Goal: Book appointment/travel/reservation

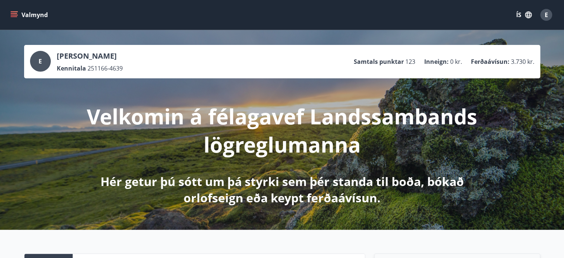
click at [210, 58] on div "E [PERSON_NAME] Kennitala 251166-4639 Samtals punktar 123 Inneign : 0 kr. Ferða…" at bounding box center [282, 62] width 505 height 22
click at [19, 16] on button "Valmynd" at bounding box center [30, 14] width 42 height 13
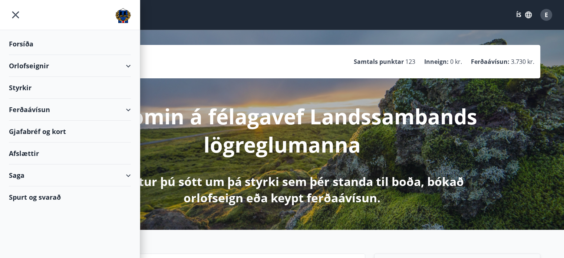
click at [34, 65] on div "Orlofseignir" at bounding box center [70, 66] width 122 height 22
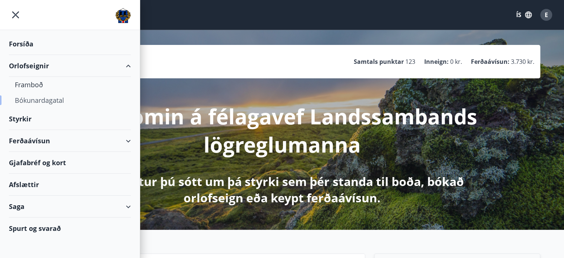
click at [46, 101] on div "Bókunardagatal" at bounding box center [70, 100] width 110 height 16
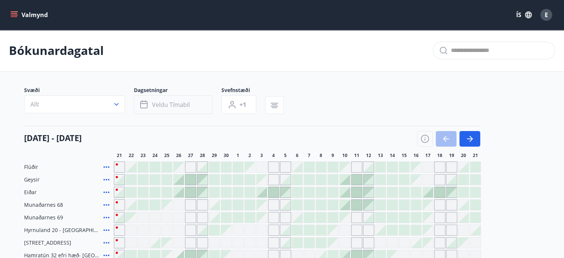
click at [177, 103] on span "Veldu tímabil" at bounding box center [171, 105] width 38 height 8
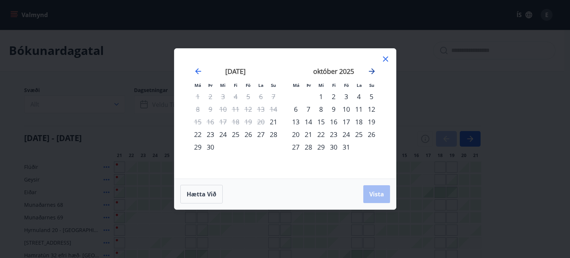
click at [372, 71] on icon "Move forward to switch to the next month." at bounding box center [371, 71] width 9 height 9
click at [322, 122] on div "12" at bounding box center [321, 121] width 13 height 13
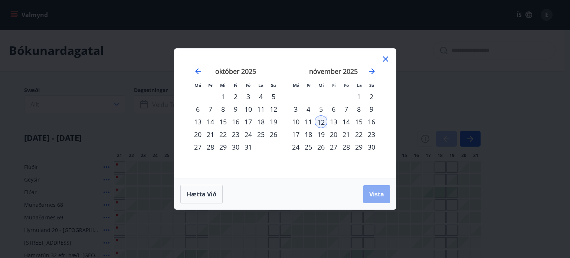
click at [372, 192] on span "Vista" at bounding box center [376, 194] width 15 height 8
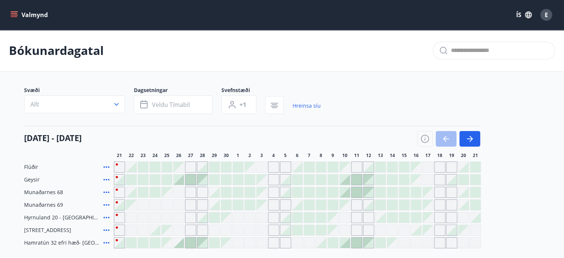
click at [393, 66] on div "Bókunardagatal" at bounding box center [282, 51] width 564 height 42
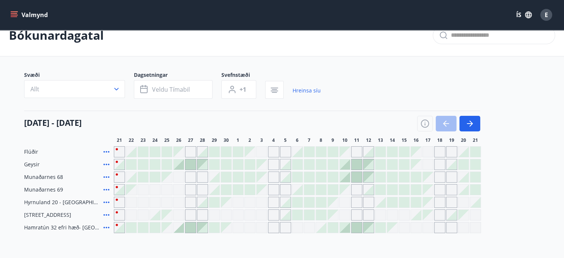
scroll to position [15, 0]
click at [187, 91] on span "Veldu tímabil" at bounding box center [171, 90] width 38 height 8
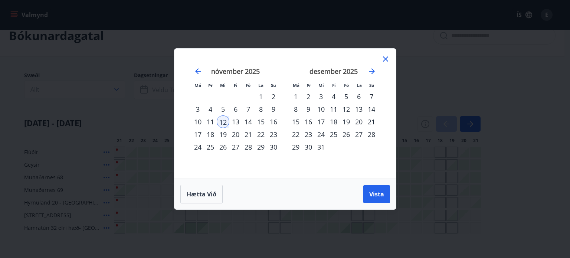
click at [335, 111] on div "11" at bounding box center [333, 109] width 13 height 13
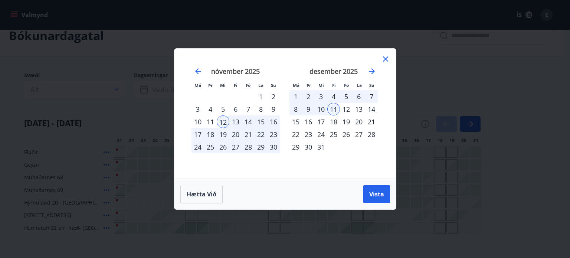
click at [224, 117] on div "12" at bounding box center [223, 121] width 13 height 13
click at [197, 193] on span "Hætta við" at bounding box center [202, 194] width 30 height 8
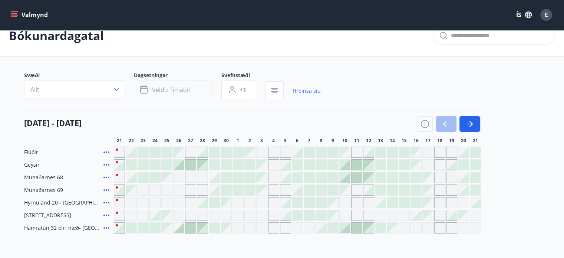
click at [197, 93] on button "Veldu tímabil" at bounding box center [173, 90] width 79 height 19
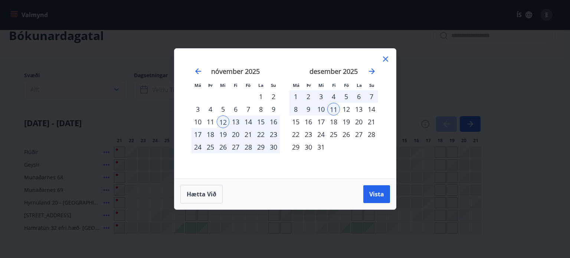
click at [335, 108] on div "11" at bounding box center [333, 109] width 13 height 13
click at [335, 121] on div "18" at bounding box center [333, 121] width 13 height 13
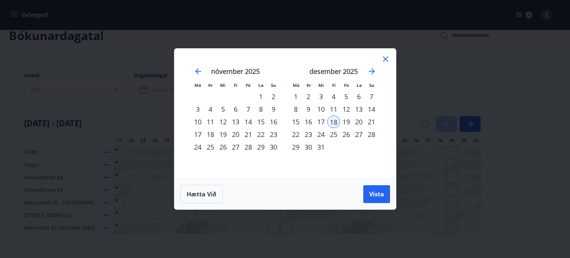
click at [320, 109] on div "10" at bounding box center [321, 109] width 13 height 13
click at [319, 147] on div "31" at bounding box center [321, 147] width 13 height 13
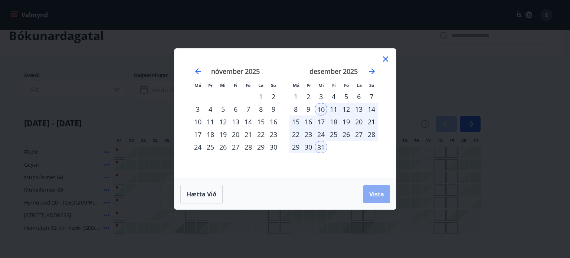
click at [372, 191] on span "Vista" at bounding box center [376, 194] width 15 height 8
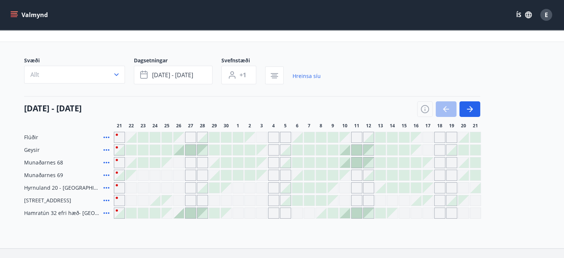
scroll to position [59, 0]
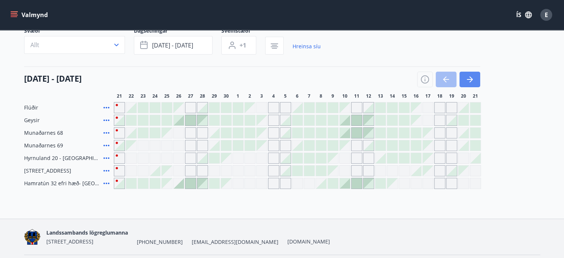
click at [474, 82] on icon "button" at bounding box center [470, 79] width 9 height 9
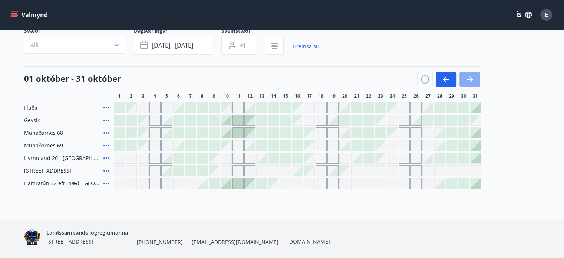
click at [472, 78] on icon "button" at bounding box center [470, 79] width 9 height 9
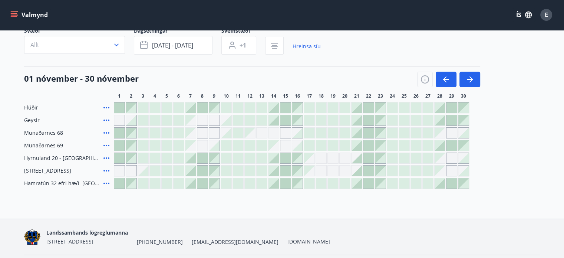
click at [535, 72] on div "[DATE] - [DATE] 1 2 3 4 5 6 7 8 9 10 11 12 13 14 15 16 17 18 19 20 21 22 23 24 …" at bounding box center [282, 82] width 517 height 33
click at [473, 77] on icon "button" at bounding box center [470, 79] width 9 height 9
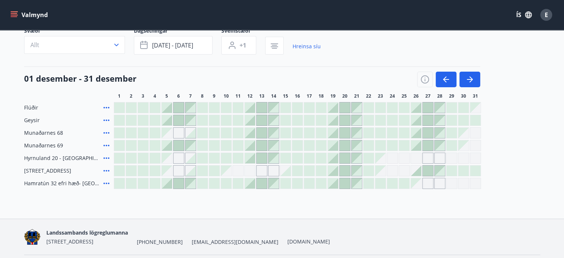
click at [269, 201] on div "Bókunardagatal Svæði Allt Dagsetningar [DATE] - [DATE] Svefnstæði +1 Hreinsa sí…" at bounding box center [282, 94] width 564 height 248
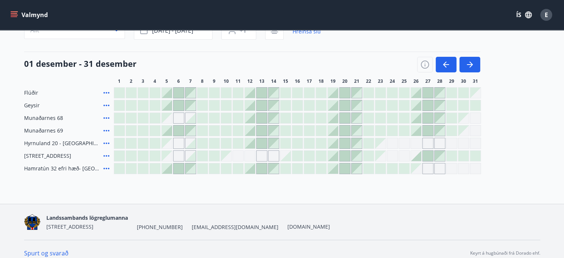
scroll to position [82, 0]
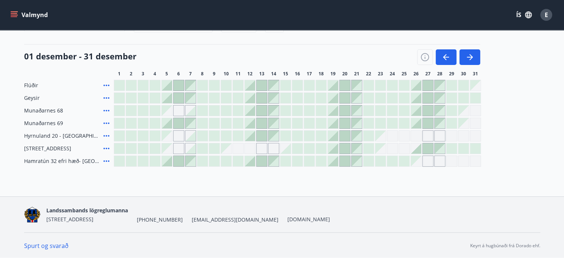
click at [138, 126] on div at bounding box center [143, 123] width 10 height 10
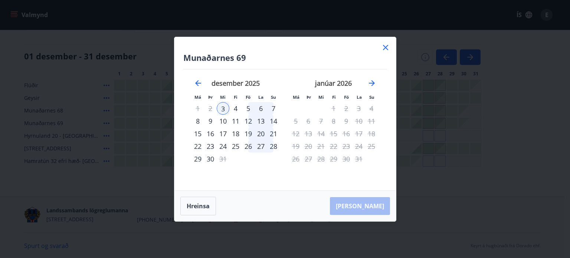
click at [386, 46] on icon at bounding box center [385, 47] width 9 height 9
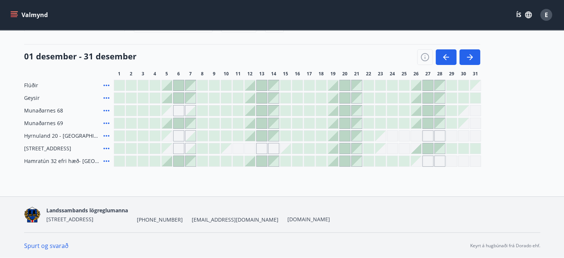
click at [501, 102] on div "Flúðir Geysir Munaðarnes 68 Munaðarnes 69 [GEOGRAPHIC_DATA] 20 - [GEOGRAPHIC_DA…" at bounding box center [282, 123] width 517 height 87
click at [502, 65] on div "[DATE] - [DATE] 1 2 3 4 5 6 7 8 9 10 11 12 13 14 15 16 17 18 19 20 21 22 23 24 …" at bounding box center [282, 60] width 517 height 33
click at [118, 176] on div "Bókunardagatal Svæði Allt Dagsetningar [DATE] - [DATE] Svefnstæði +1 Hreinsa sí…" at bounding box center [282, 72] width 564 height 248
click at [276, 40] on div "Svæði Allt Dagsetningar [DATE] - [DATE] Svefnstæði +1 Hreinsa síu [DATE] - [DAT…" at bounding box center [282, 86] width 517 height 162
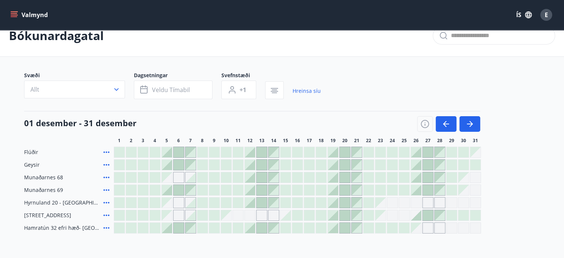
click at [292, 42] on div "Bókunardagatal" at bounding box center [282, 36] width 564 height 42
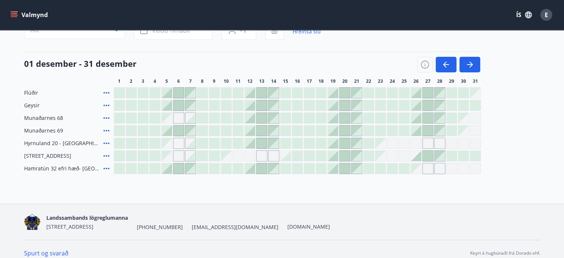
scroll to position [59, 0]
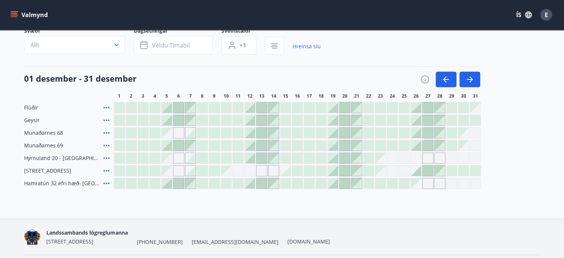
click at [512, 64] on div "Svæði Allt Dagsetningar Veldu tímabil Svefnstæði +1 Hreinsa síu [DATE] - [DATE]…" at bounding box center [282, 108] width 517 height 162
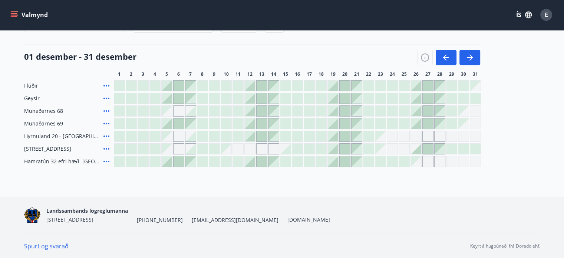
scroll to position [82, 0]
click at [512, 50] on div "[DATE] - [DATE] 1 2 3 4 5 6 7 8 9 10 11 12 13 14 15 16 17 18 19 20 21 22 23 24 …" at bounding box center [282, 60] width 517 height 33
click at [387, 39] on div "Svæði Allt Dagsetningar Veldu tímabil Svefnstæði +1 Hreinsa síu [DATE] - [DATE]…" at bounding box center [282, 86] width 517 height 162
click at [508, 75] on div "1 2 3 4 5 6 7 8 9 10 11 12 13 14 15 16 17 18 19 20 21 22 23 24 25 26 27 28 29 3…" at bounding box center [327, 74] width 427 height 6
click at [366, 180] on div "Bókunardagatal Svæði Allt Dagsetningar Veldu tímabil Svefnstæði +1 Hreinsa síu …" at bounding box center [282, 72] width 564 height 248
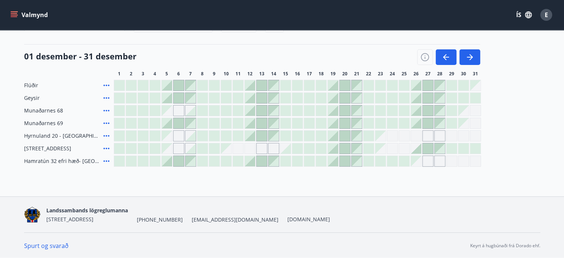
click at [498, 77] on div "Svæði Allt Dagsetningar Veldu tímabil Svefnstæði +1 Hreinsa síu [DATE] - [DATE]…" at bounding box center [282, 86] width 517 height 162
click at [498, 55] on div "[DATE] - [DATE] 1 2 3 4 5 6 7 8 9 10 11 12 13 14 15 16 17 18 19 20 21 22 23 24 …" at bounding box center [282, 60] width 517 height 33
click at [14, 52] on main "Bókunardagatal Svæði Allt Dagsetningar Veldu tímabil Svefnstæði +1 Hreinsa síu …" at bounding box center [282, 57] width 564 height 219
click at [177, 42] on div "Svæði Allt Dagsetningar Veldu tímabil Svefnstæði +1 Hreinsa síu [DATE] - [DATE]…" at bounding box center [282, 86] width 517 height 162
click at [186, 36] on div "Svæði Allt Dagsetningar Veldu tímabil Svefnstæði +1 Hreinsa síu [DATE] - [DATE]…" at bounding box center [282, 86] width 517 height 162
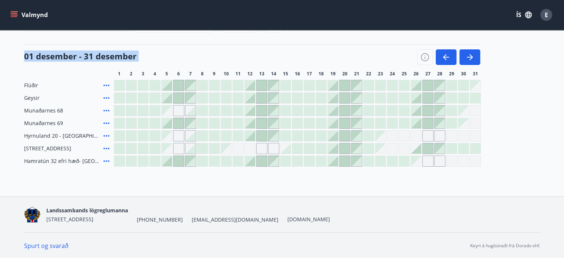
click at [443, 34] on div "Svæði Allt Dagsetningar Veldu tímabil Svefnstæði +1 Hreinsa síu [DATE] - [DATE]…" at bounding box center [282, 86] width 517 height 162
click at [513, 56] on div "[DATE] - [DATE] 1 2 3 4 5 6 7 8 9 10 11 12 13 14 15 16 17 18 19 20 21 22 23 24 …" at bounding box center [282, 60] width 517 height 33
click at [262, 41] on div "Svæði Allt Dagsetningar Veldu tímabil Svefnstæði +1 Hreinsa síu [DATE] - [DATE]…" at bounding box center [282, 86] width 517 height 162
click at [108, 35] on div "Svæði Allt Dagsetningar Veldu tímabil Svefnstæði +1 Hreinsa síu [DATE] - [DATE]…" at bounding box center [282, 86] width 517 height 162
click at [168, 37] on div "Svæði Allt Dagsetningar Veldu tímabil Svefnstæði +1 Hreinsa síu [DATE] - [DATE]…" at bounding box center [282, 86] width 517 height 162
